Goal: Task Accomplishment & Management: Complete application form

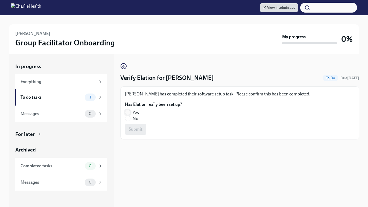
click at [129, 112] on input "Yes" at bounding box center [127, 112] width 5 height 5
radio input "true"
click at [139, 130] on span "Submit" at bounding box center [136, 129] width 14 height 5
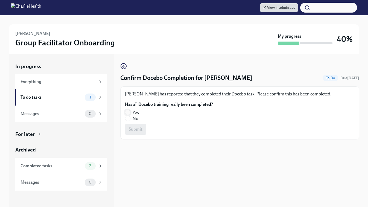
click at [128, 111] on input "Yes" at bounding box center [127, 112] width 5 height 5
radio input "true"
click at [132, 127] on span "Submit" at bounding box center [136, 129] width 14 height 5
click at [126, 114] on input "Yes" at bounding box center [127, 112] width 5 height 5
radio input "true"
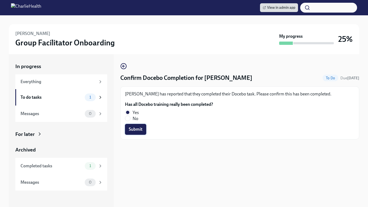
click at [140, 129] on span "Submit" at bounding box center [136, 129] width 14 height 5
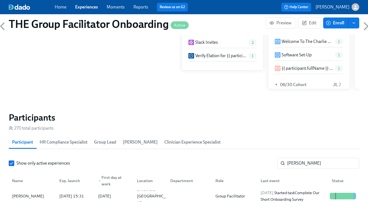
scroll to position [139, 0]
